Goal: Transaction & Acquisition: Download file/media

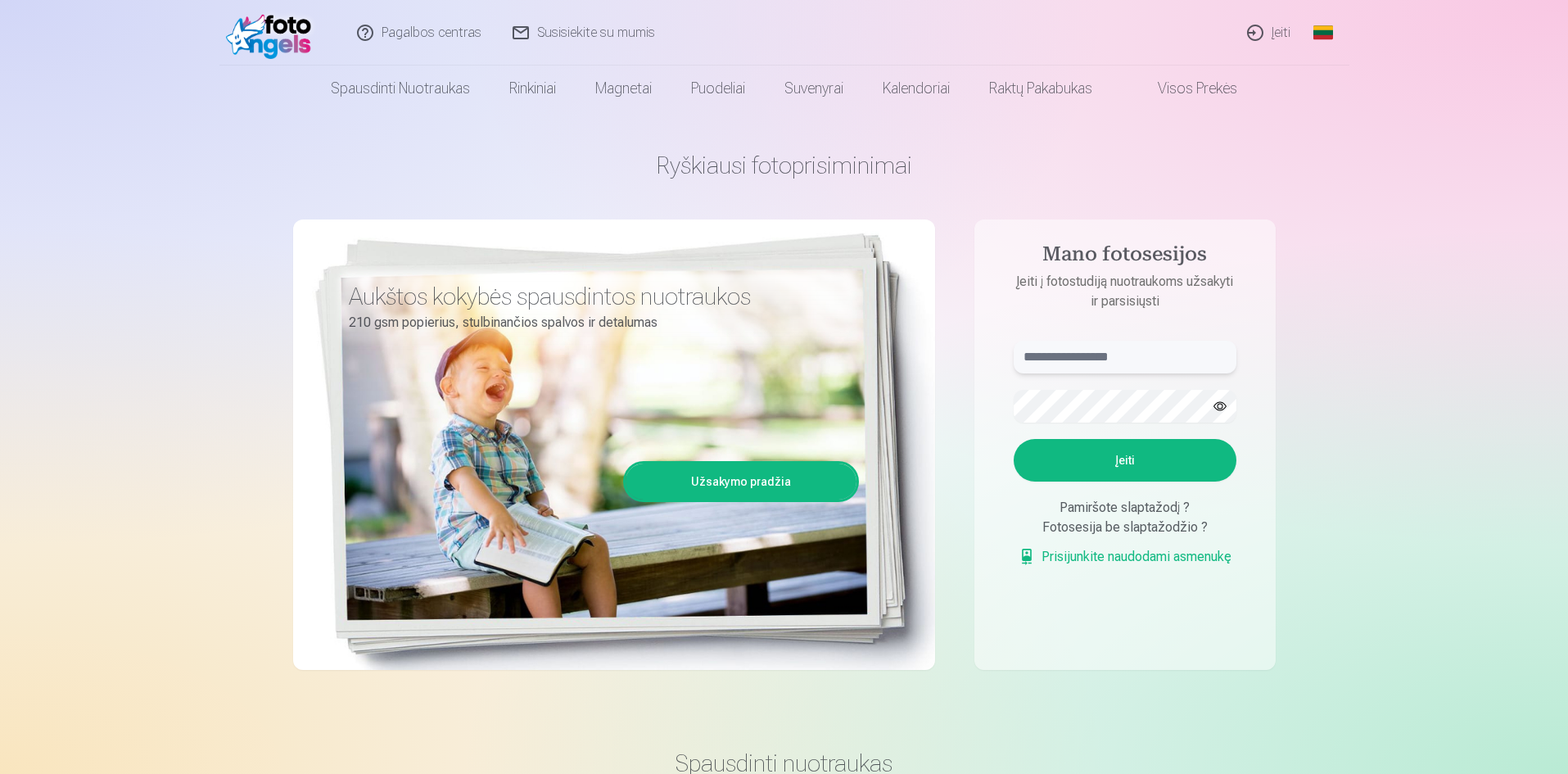
click at [1109, 352] on input "text" at bounding box center [1125, 357] width 222 height 33
type input "**********"
click at [1217, 405] on button "button" at bounding box center [1220, 406] width 31 height 31
click at [1140, 466] on button "Įeiti" at bounding box center [1125, 460] width 222 height 43
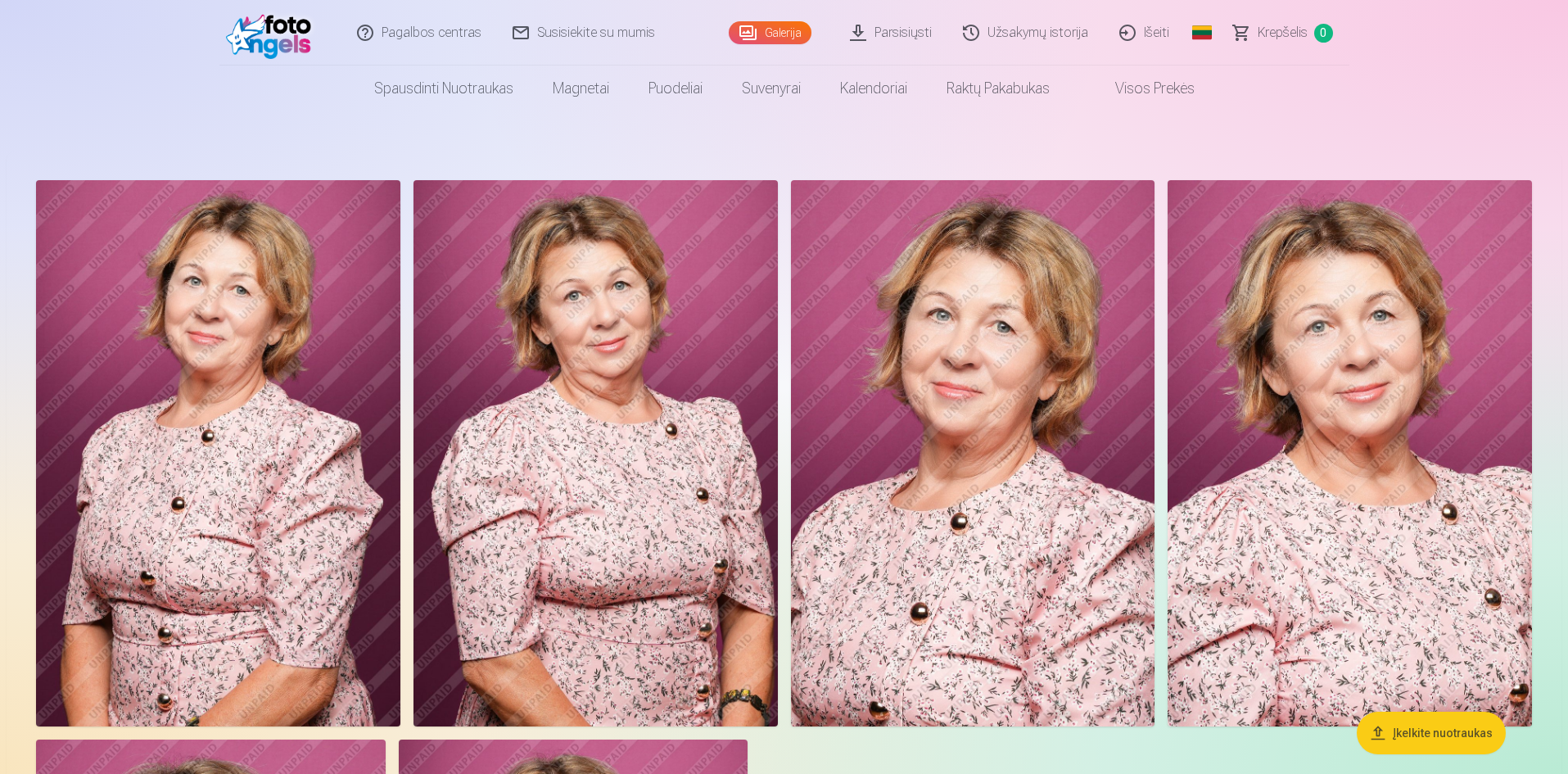
click at [900, 39] on link "Parsisiųsti" at bounding box center [892, 32] width 113 height 65
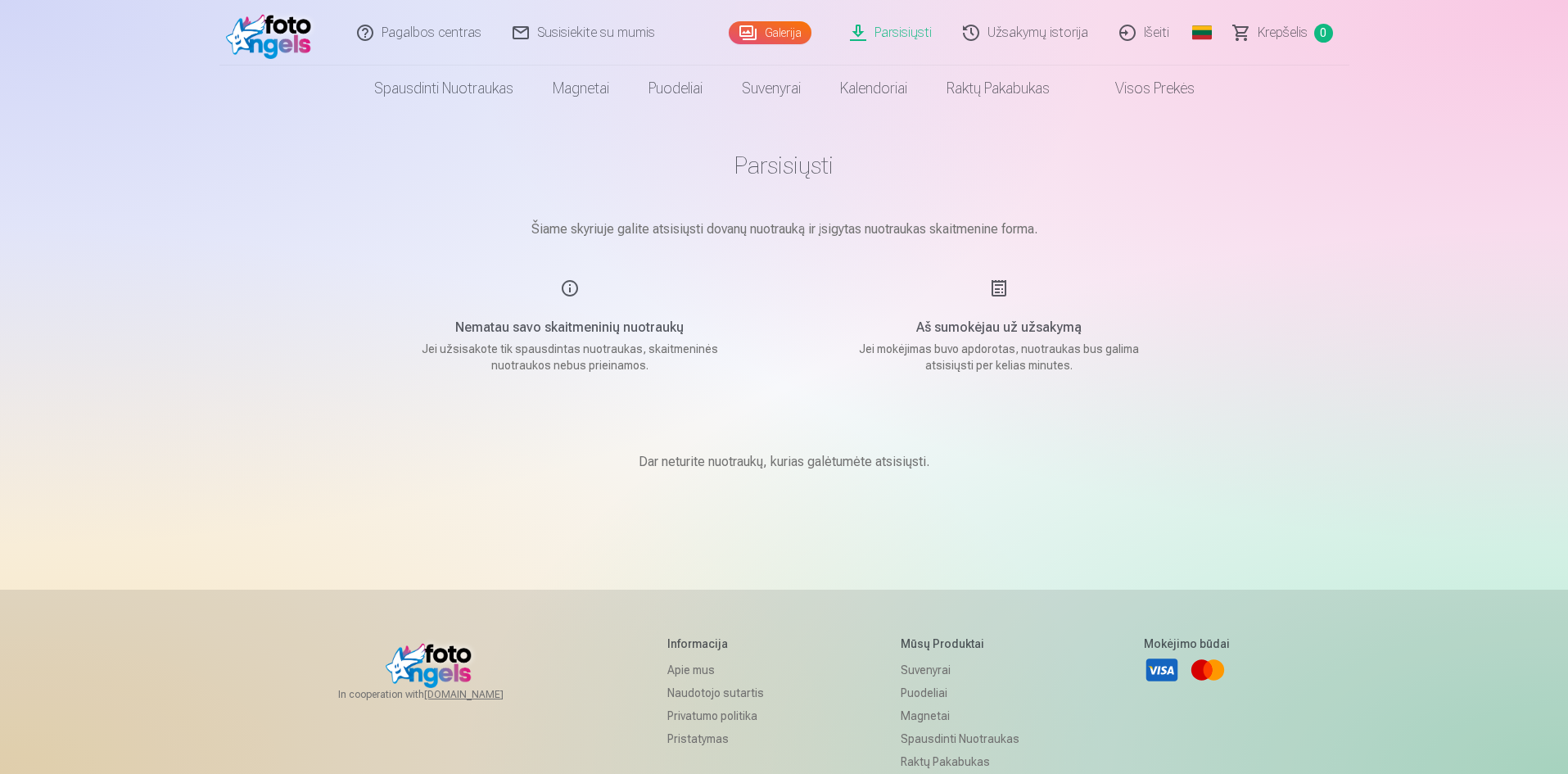
click at [895, 44] on link "Parsisiųsti" at bounding box center [892, 32] width 113 height 65
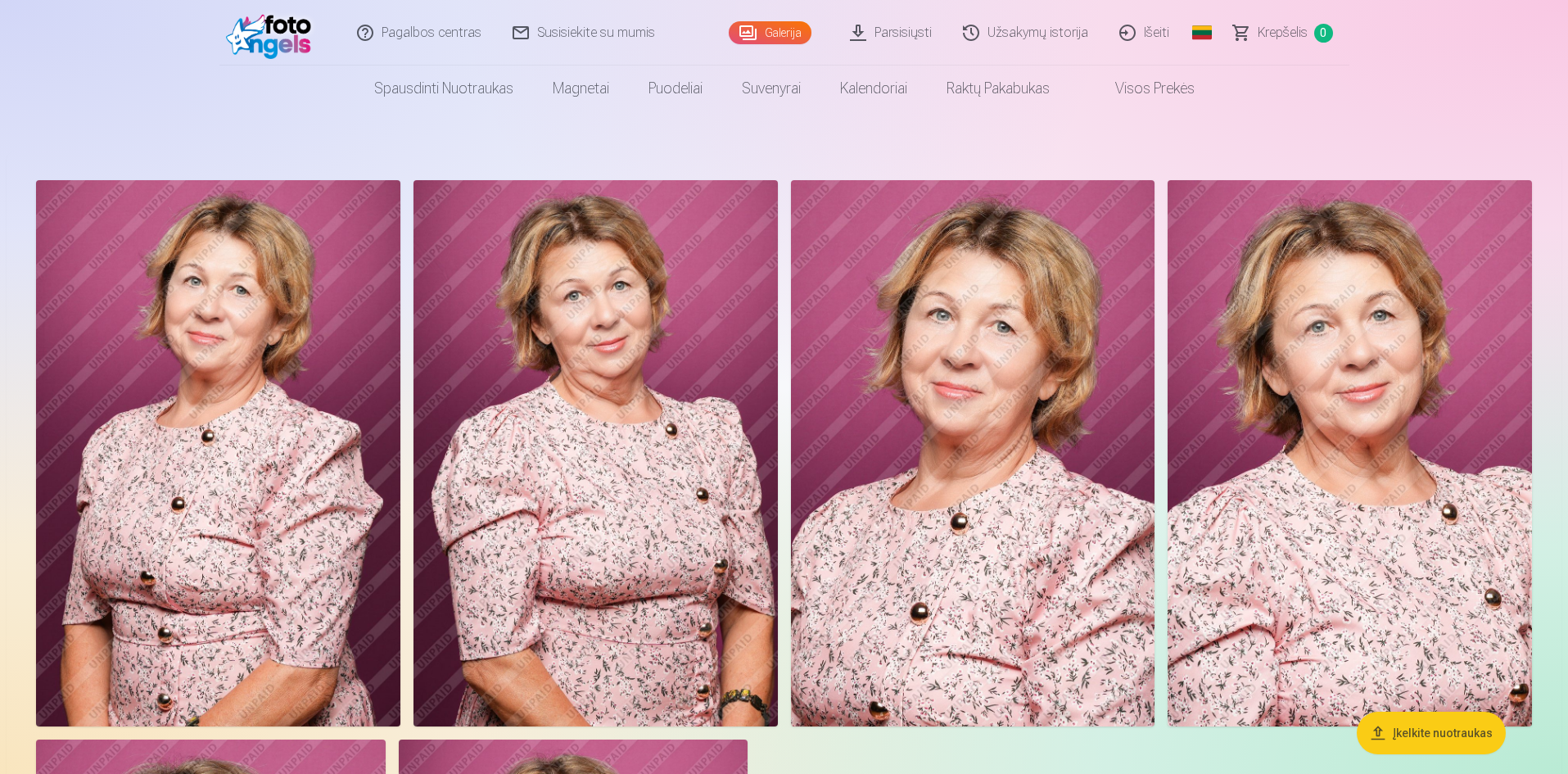
click at [1149, 34] on link "Išeiti" at bounding box center [1144, 32] width 81 height 65
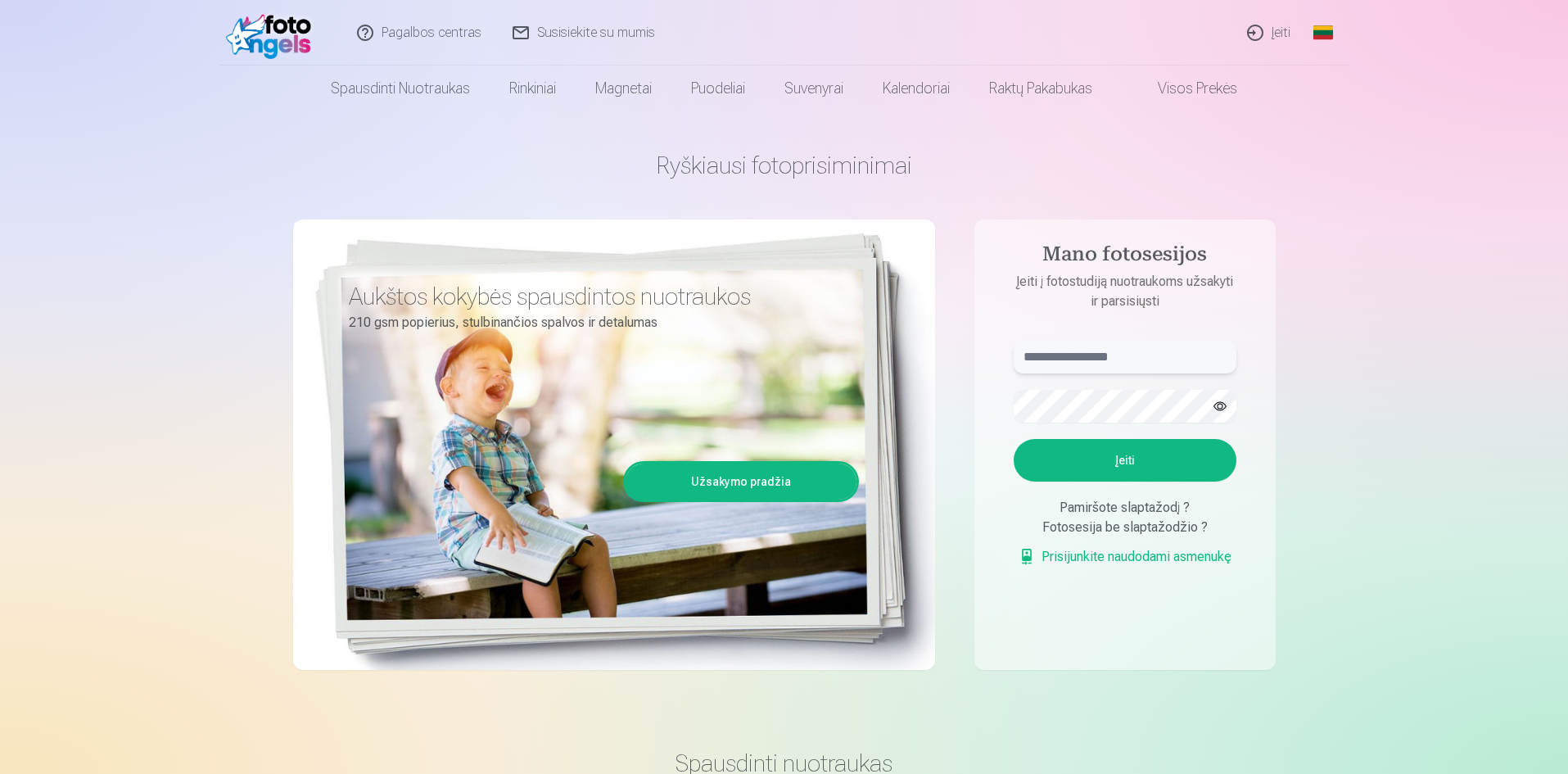
click at [1087, 350] on input "text" at bounding box center [1125, 357] width 222 height 33
type input "**********"
click at [1218, 409] on button "button" at bounding box center [1220, 406] width 31 height 31
click at [1165, 454] on button "Įeiti" at bounding box center [1125, 460] width 222 height 43
